Goal: Task Accomplishment & Management: Use online tool/utility

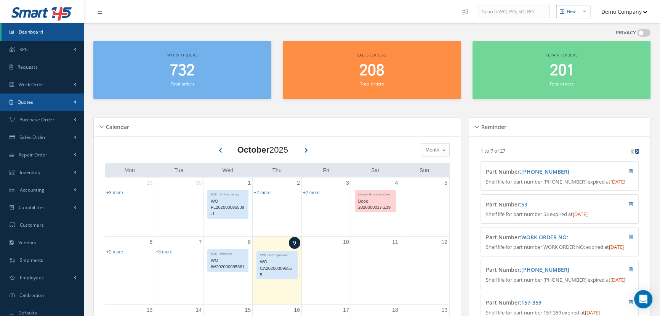
click at [62, 99] on link "Quotes" at bounding box center [42, 102] width 84 height 18
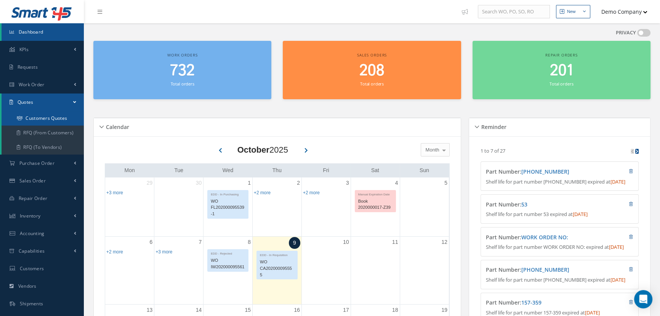
click at [65, 121] on link "Customers Quotes" at bounding box center [43, 118] width 82 height 14
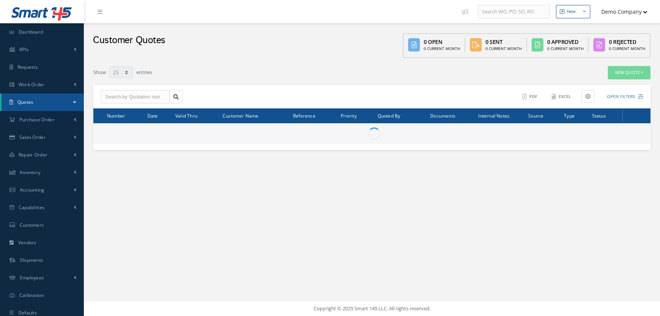
select select "25"
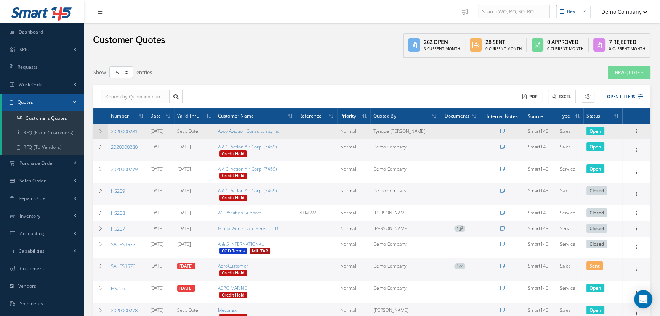
click at [101, 130] on icon at bounding box center [100, 131] width 5 height 5
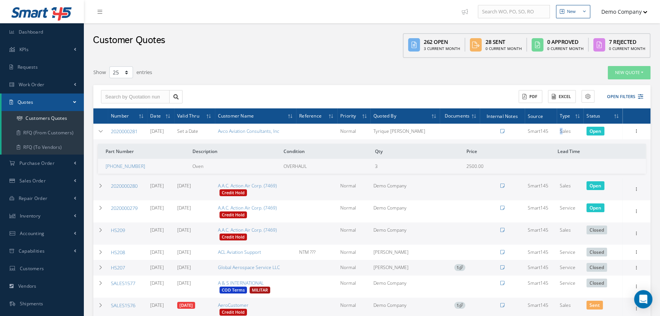
drag, startPoint x: 568, startPoint y: 132, endPoint x: 606, endPoint y: 120, distance: 40.0
click at [0, 0] on tr "2020000281 [DATE] Set a Date Avco Aviation Consultants, Inc Normal Tyrique [PER…" at bounding box center [0, 0] width 0 height 0
click at [638, 75] on button "New Quote" at bounding box center [629, 72] width 43 height 13
